Goal: Information Seeking & Learning: Find specific fact

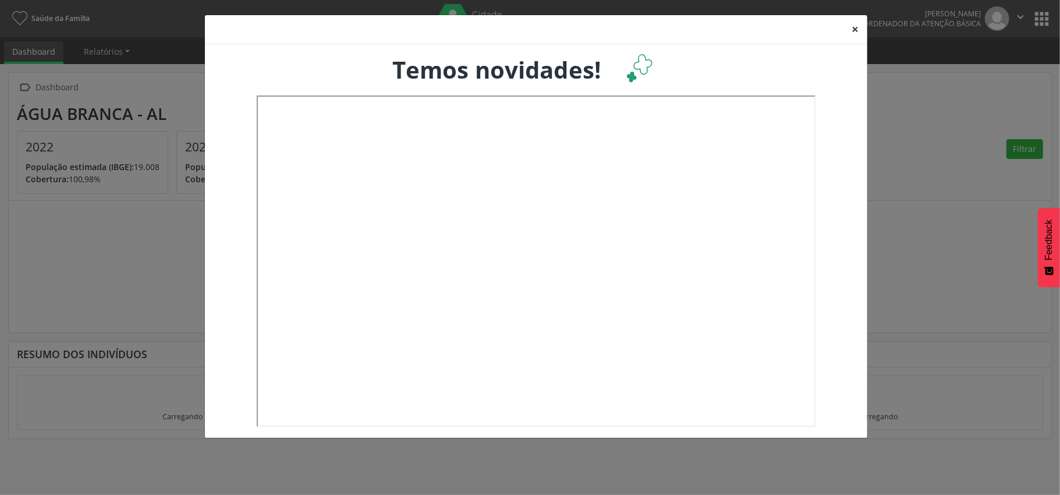
click at [853, 24] on button "×" at bounding box center [855, 29] width 23 height 29
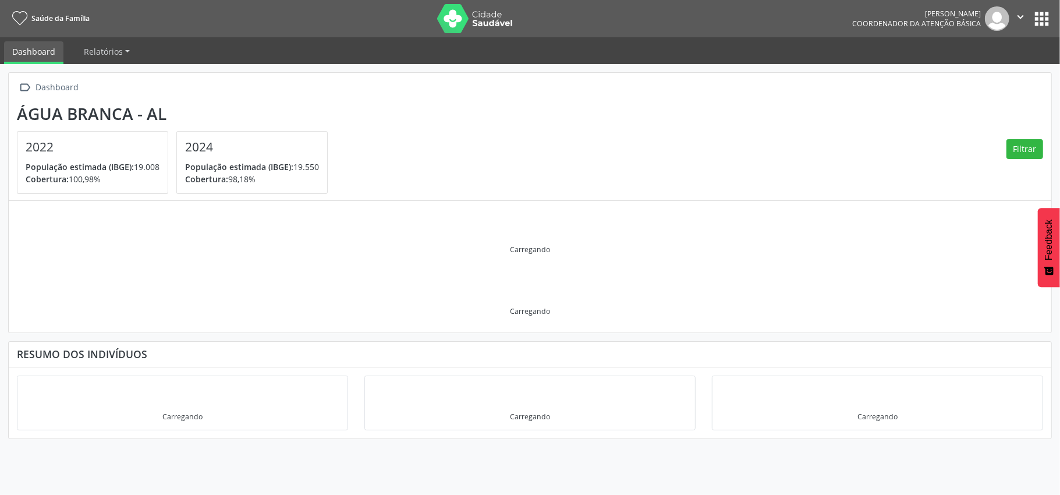
click at [1042, 12] on button "apps" at bounding box center [1041, 19] width 20 height 20
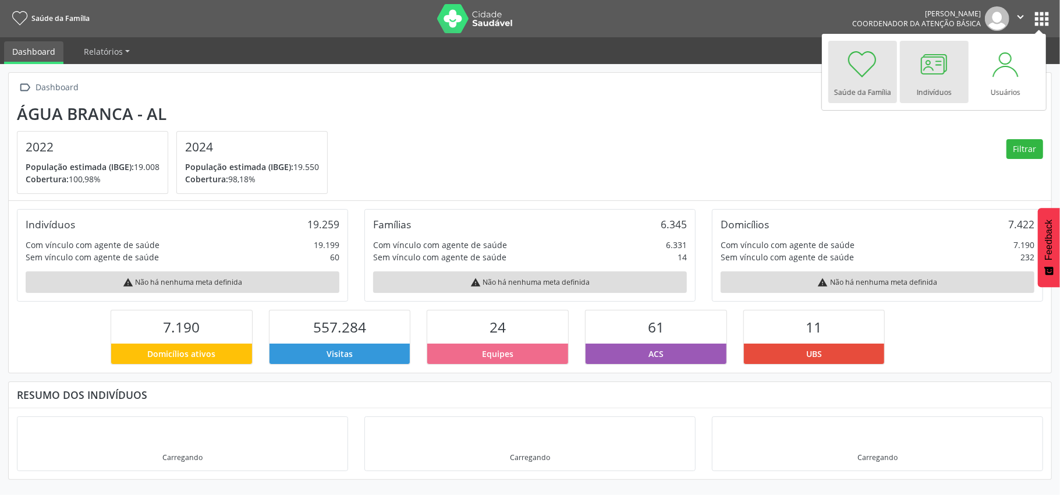
click at [938, 65] on div at bounding box center [934, 64] width 35 height 35
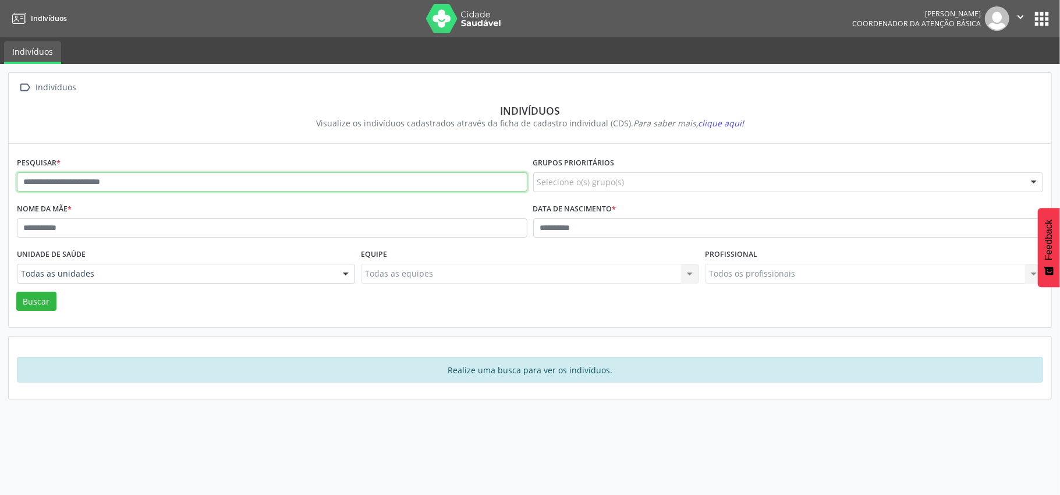
drag, startPoint x: 154, startPoint y: 182, endPoint x: 40, endPoint y: 185, distance: 114.7
click at [40, 185] on input "text" at bounding box center [272, 182] width 510 height 20
type input "**********"
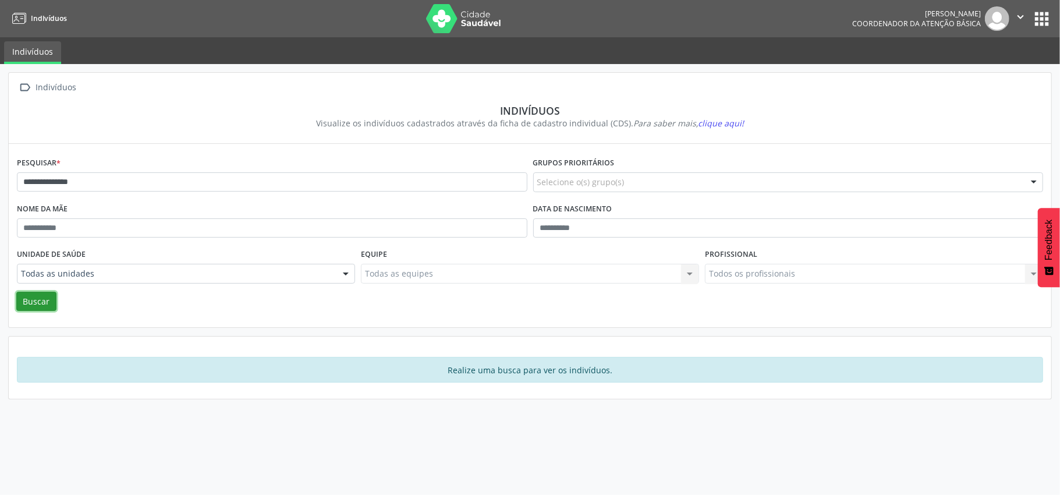
click at [36, 301] on button "Buscar" at bounding box center [36, 302] width 40 height 20
